Goal: Find contact information: Obtain details needed to contact an individual or organization

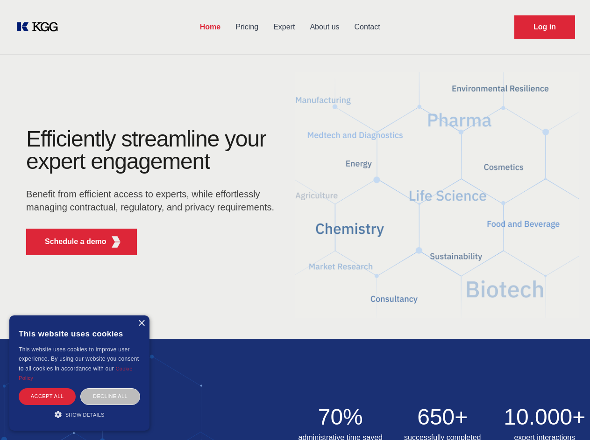
click at [295, 220] on div "Efficiently streamline your expert engagement Benefit from efficient access to …" at bounding box center [153, 195] width 284 height 135
click at [70, 242] on p "Schedule a demo" at bounding box center [76, 241] width 62 height 11
click at [141, 324] on div "×" at bounding box center [141, 323] width 7 height 7
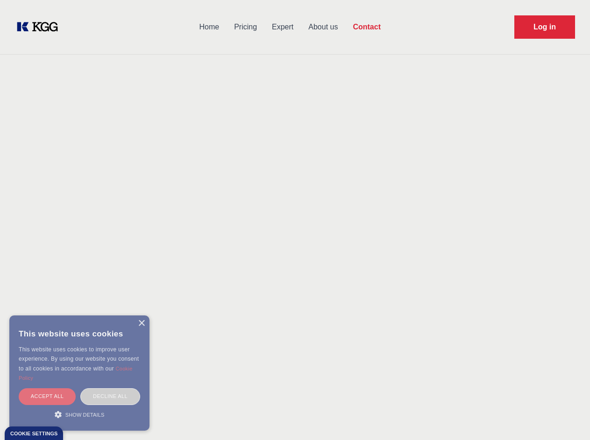
click at [47, 397] on div "Accept all" at bounding box center [47, 397] width 57 height 16
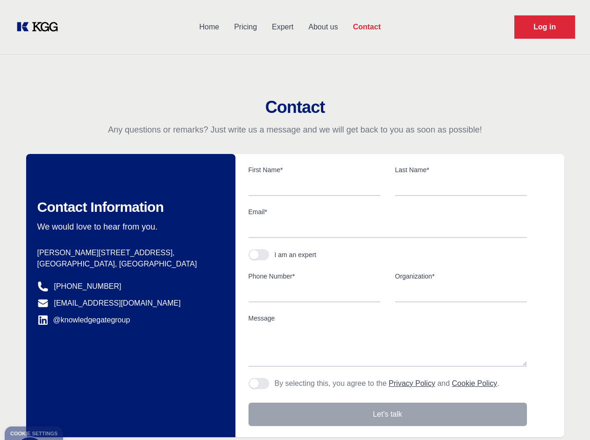
click at [110, 397] on div "Contact Information We would love to hear from you. Postal address [PERSON_NAME…" at bounding box center [130, 296] width 209 height 284
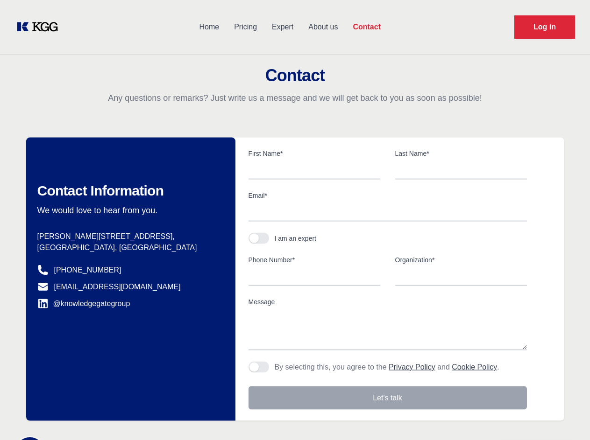
click at [79, 415] on div "Contact Information We would love to hear from you. Postal address [PERSON_NAME…" at bounding box center [130, 280] width 209 height 284
